Goal: Task Accomplishment & Management: Complete application form

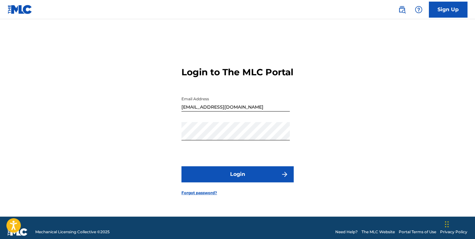
click at [260, 181] on button "Login" at bounding box center [237, 174] width 112 height 16
click at [201, 182] on button "Login" at bounding box center [237, 174] width 112 height 16
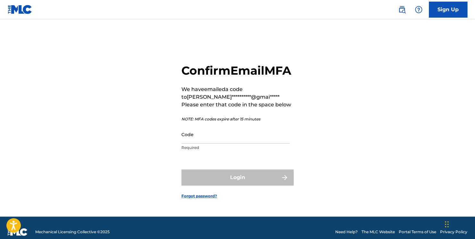
click at [202, 141] on input "Code" at bounding box center [235, 134] width 108 height 18
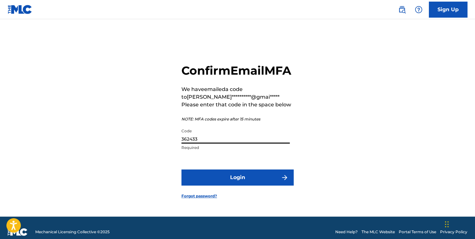
type input "362433"
click at [181, 169] on button "Login" at bounding box center [237, 177] width 112 height 16
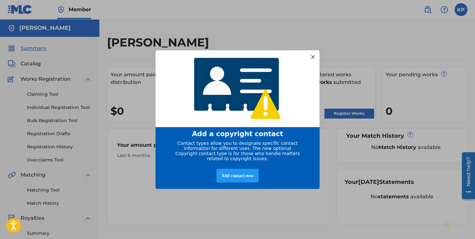
click at [311, 54] on div at bounding box center [313, 57] width 8 height 8
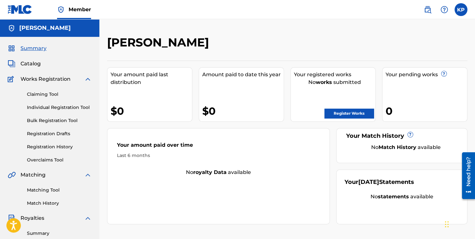
click at [344, 115] on link "Register Works" at bounding box center [348, 114] width 49 height 10
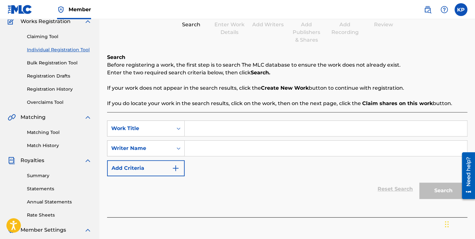
scroll to position [63, 0]
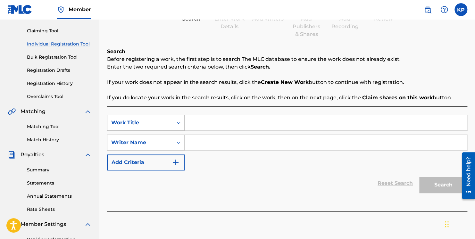
click at [177, 122] on icon "Search Form" at bounding box center [179, 123] width 4 height 2
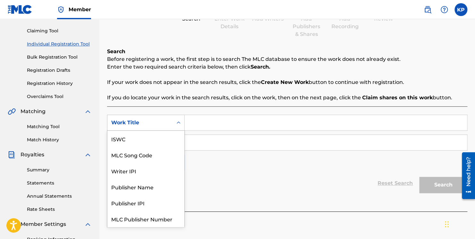
scroll to position [16, 0]
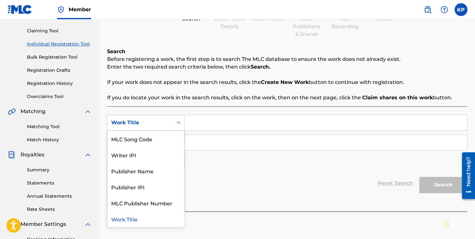
click at [137, 221] on div "Work Title" at bounding box center [145, 219] width 77 height 16
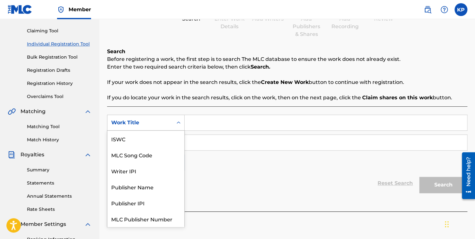
click at [176, 120] on icon "Search Form" at bounding box center [178, 123] width 6 height 6
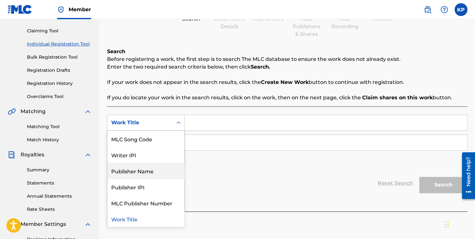
click at [141, 172] on div "Publisher Name" at bounding box center [145, 171] width 77 height 16
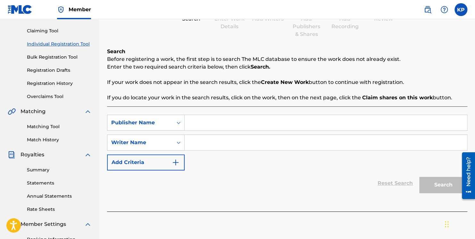
click at [186, 122] on input "Search Form" at bounding box center [326, 122] width 282 height 15
type input "J"
type input "Z"
type input "[PERSON_NAME]"
click at [187, 143] on input "Search Form" at bounding box center [326, 142] width 282 height 15
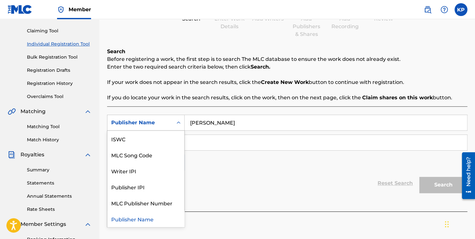
click at [178, 123] on icon "Search Form" at bounding box center [178, 123] width 6 height 6
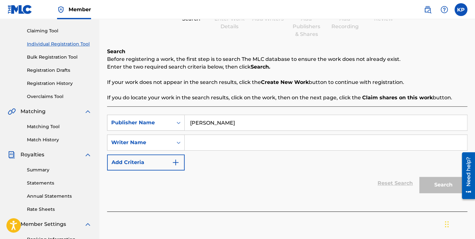
click at [208, 159] on div "SearchWithCriteria94669743-980e-4577-9103-ac6c13d13dab Publisher Name [PERSON_N…" at bounding box center [287, 143] width 360 height 56
click at [174, 157] on button "Add Criteria" at bounding box center [146, 162] width 78 height 16
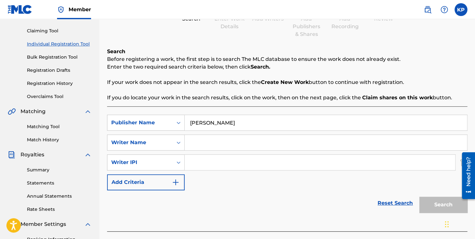
click at [390, 204] on link "Reset Search" at bounding box center [395, 203] width 42 height 14
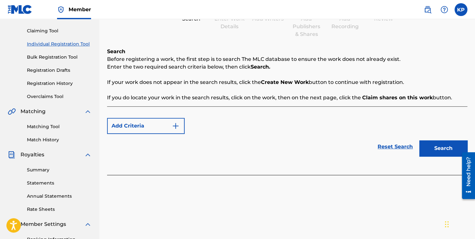
click at [174, 125] on img "Search Form" at bounding box center [176, 126] width 8 height 8
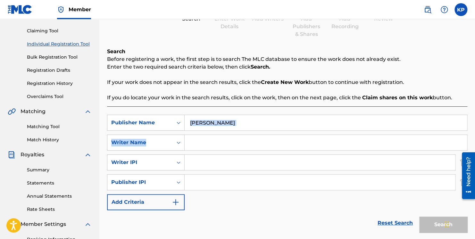
drag, startPoint x: 474, startPoint y: 110, endPoint x: 470, endPoint y: 126, distance: 17.1
click at [469, 128] on div "Register Work Search Enter Work Details Add Writers Add Publishers & Shares Add…" at bounding box center [287, 137] width 376 height 331
drag, startPoint x: 474, startPoint y: 108, endPoint x: 472, endPoint y: 125, distance: 17.1
click at [472, 125] on div "Register Work Search Enter Work Details Add Writers Add Publishers & Shares Add…" at bounding box center [287, 137] width 376 height 331
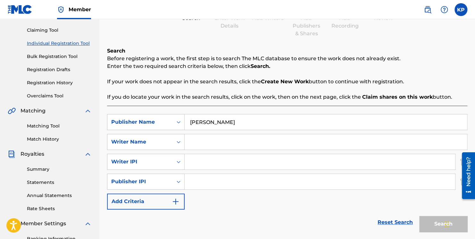
scroll to position [77, 0]
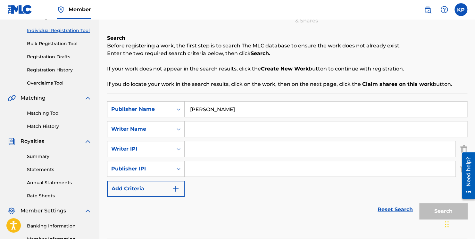
click at [33, 44] on link "Bulk Registration Tool" at bounding box center [59, 43] width 65 height 7
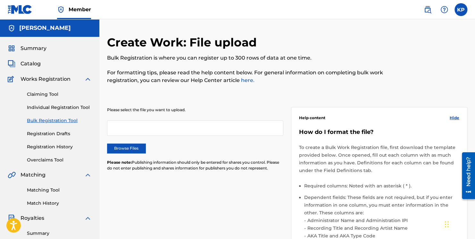
click at [128, 146] on label "Browse Files" at bounding box center [126, 149] width 38 height 10
click at [0, 0] on input "Browse Files" at bounding box center [0, 0] width 0 height 0
drag, startPoint x: 474, startPoint y: 80, endPoint x: 473, endPoint y: 86, distance: 6.5
click at [473, 86] on div "Create Work: File upload Bulk Registration is where you can register up to 300 …" at bounding box center [287, 209] width 376 height 349
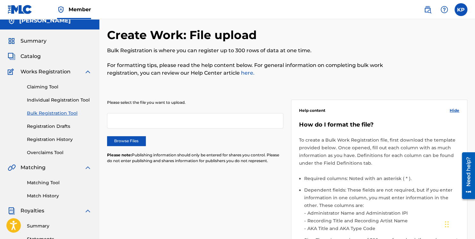
scroll to position [6, 0]
